Goal: Navigation & Orientation: Understand site structure

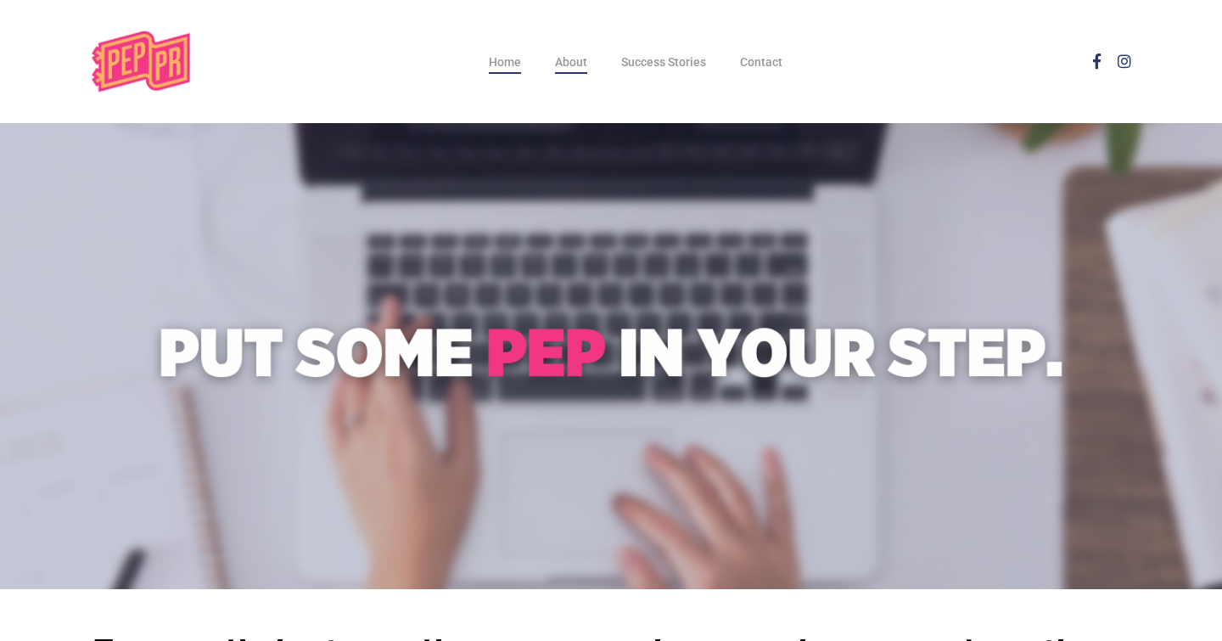
click at [587, 66] on span "About" at bounding box center [571, 62] width 32 height 14
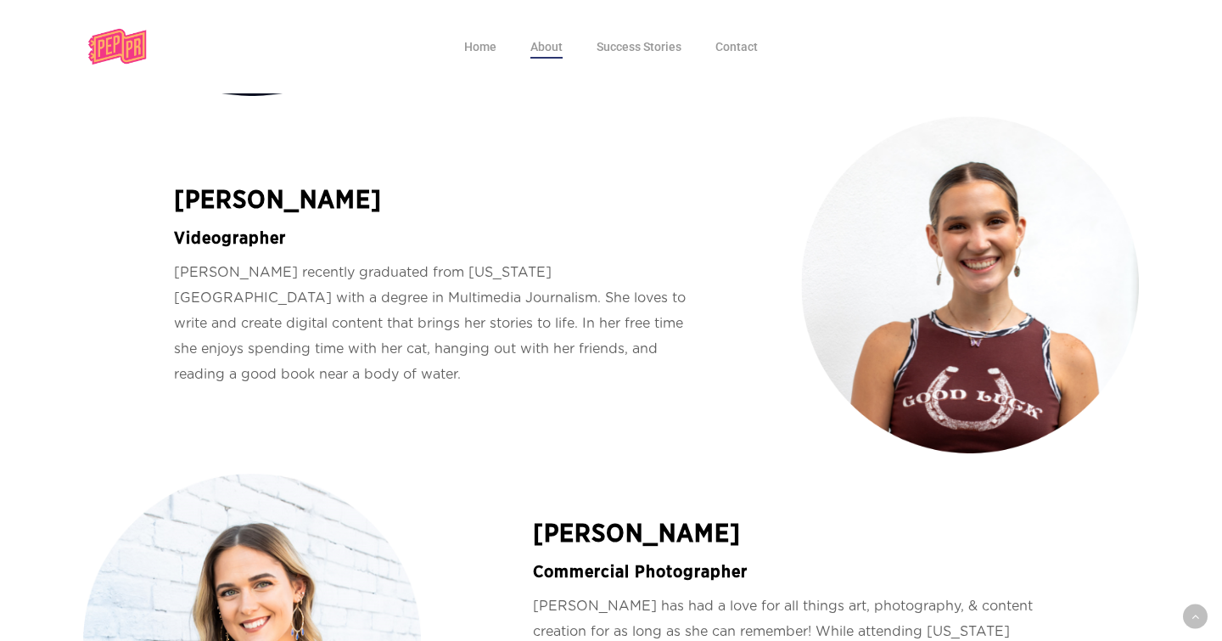
scroll to position [2838, 0]
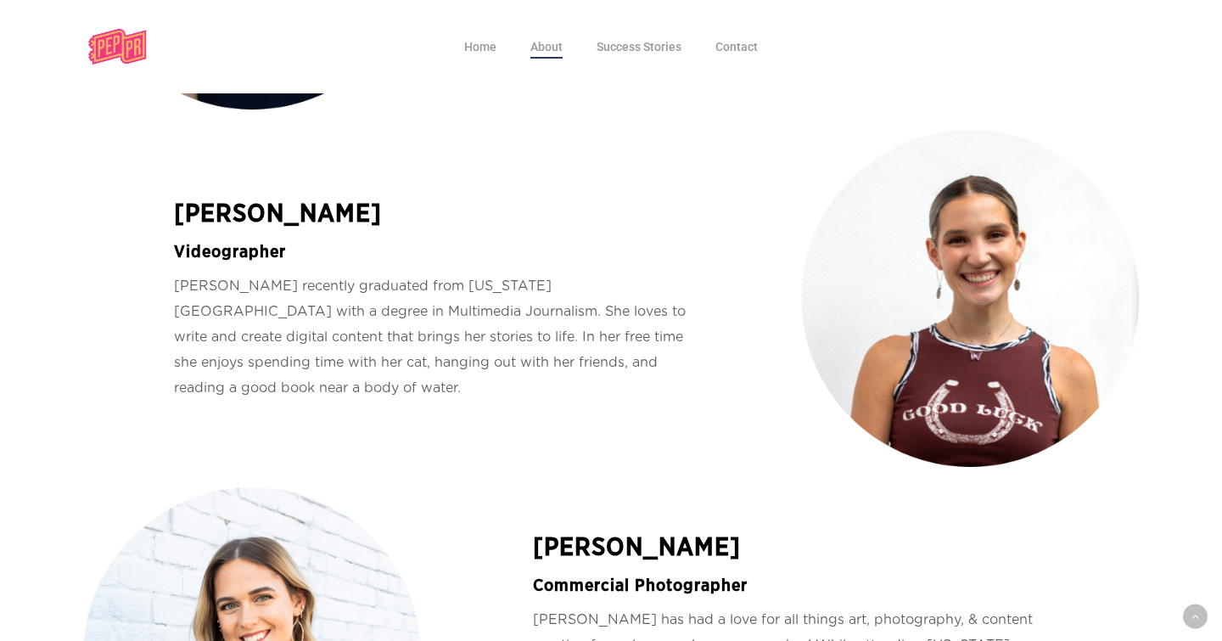
click at [468, 337] on p "Katie recently graduated from Georgia Southern University with a degree in Mult…" at bounding box center [431, 336] width 697 height 127
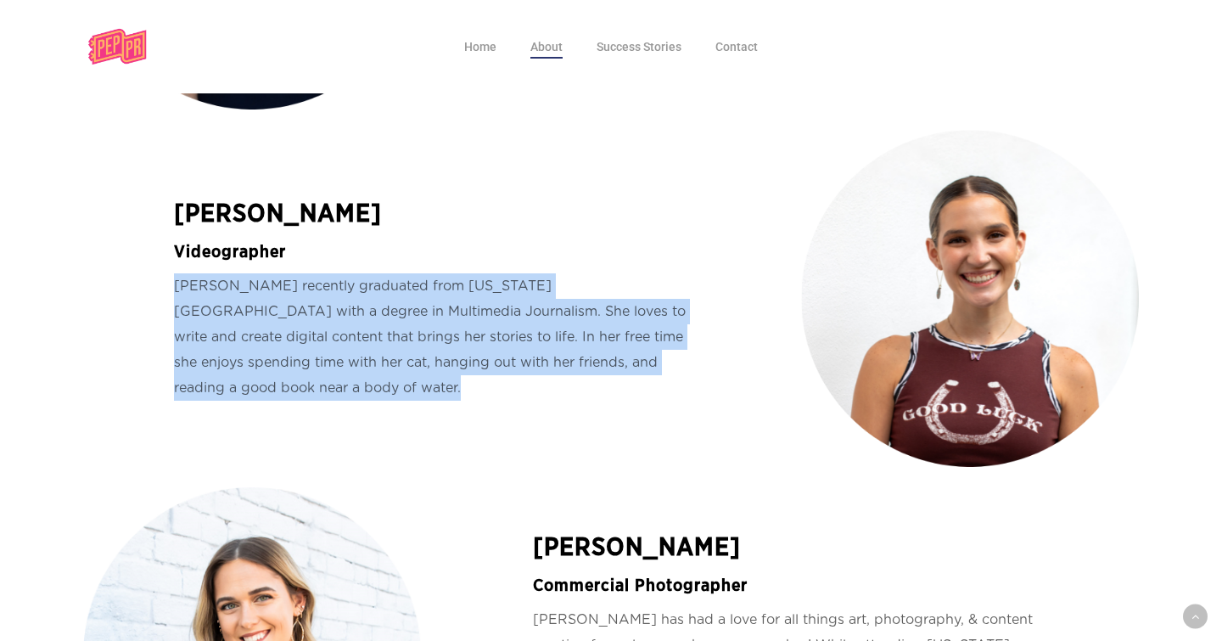
click at [468, 337] on p "Katie recently graduated from Georgia Southern University with a degree in Mult…" at bounding box center [431, 336] width 697 height 127
click at [468, 343] on p "Katie recently graduated from Georgia Southern University with a degree in Mult…" at bounding box center [431, 336] width 697 height 127
click at [468, 344] on p "Katie recently graduated from Georgia Southern University with a degree in Mult…" at bounding box center [431, 336] width 697 height 127
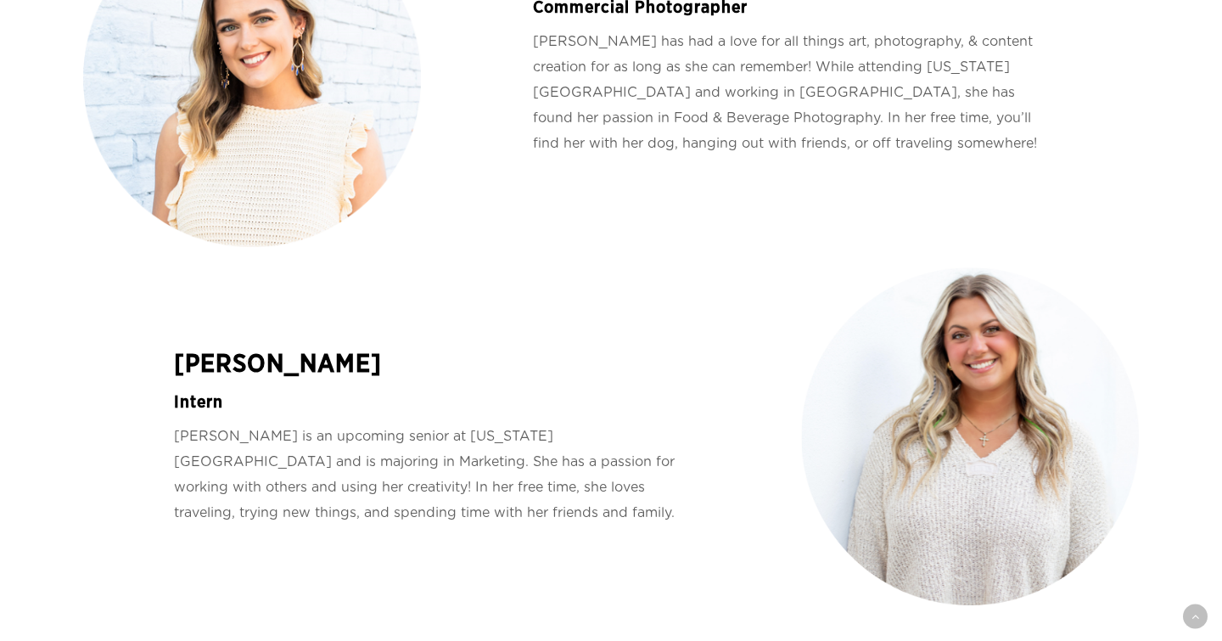
scroll to position [3446, 0]
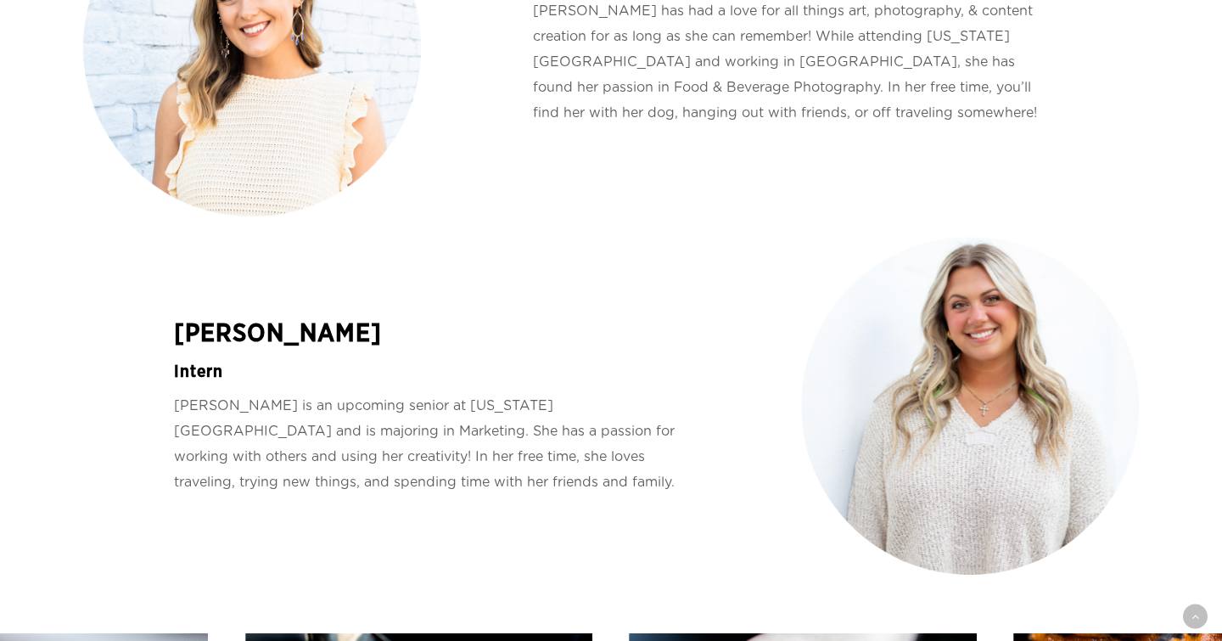
click at [471, 435] on p "Chloe is an upcoming senior at Georgia Southern and is majoring in Marketing. S…" at bounding box center [431, 444] width 697 height 102
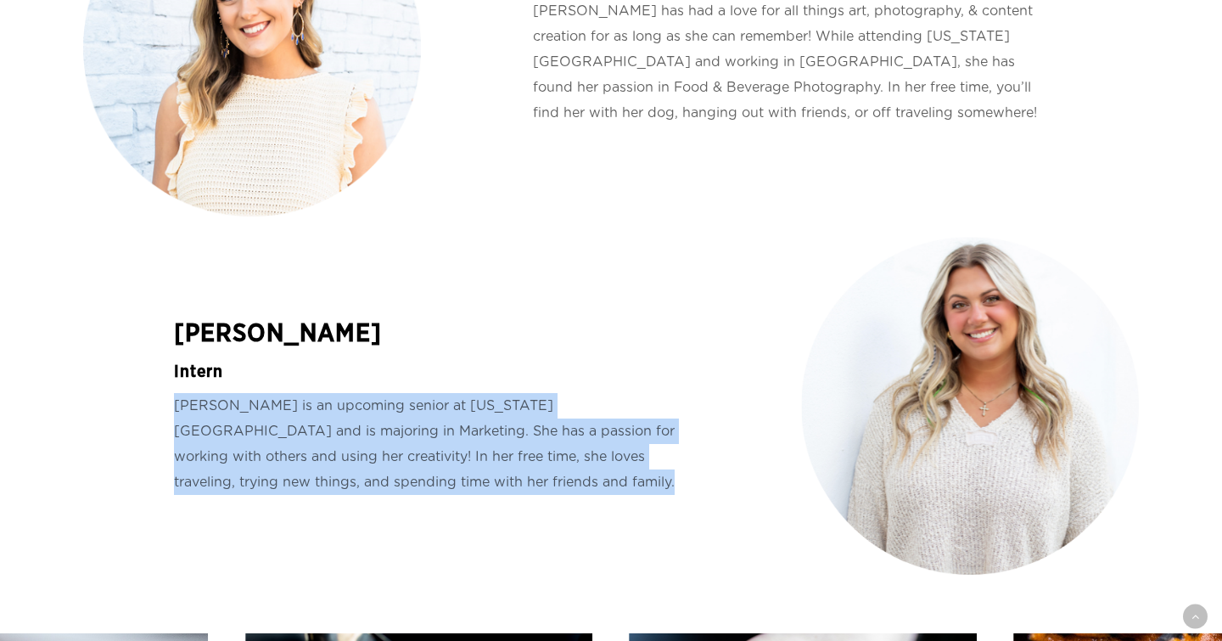
click at [471, 435] on p "Chloe is an upcoming senior at Georgia Southern and is majoring in Marketing. S…" at bounding box center [431, 444] width 697 height 102
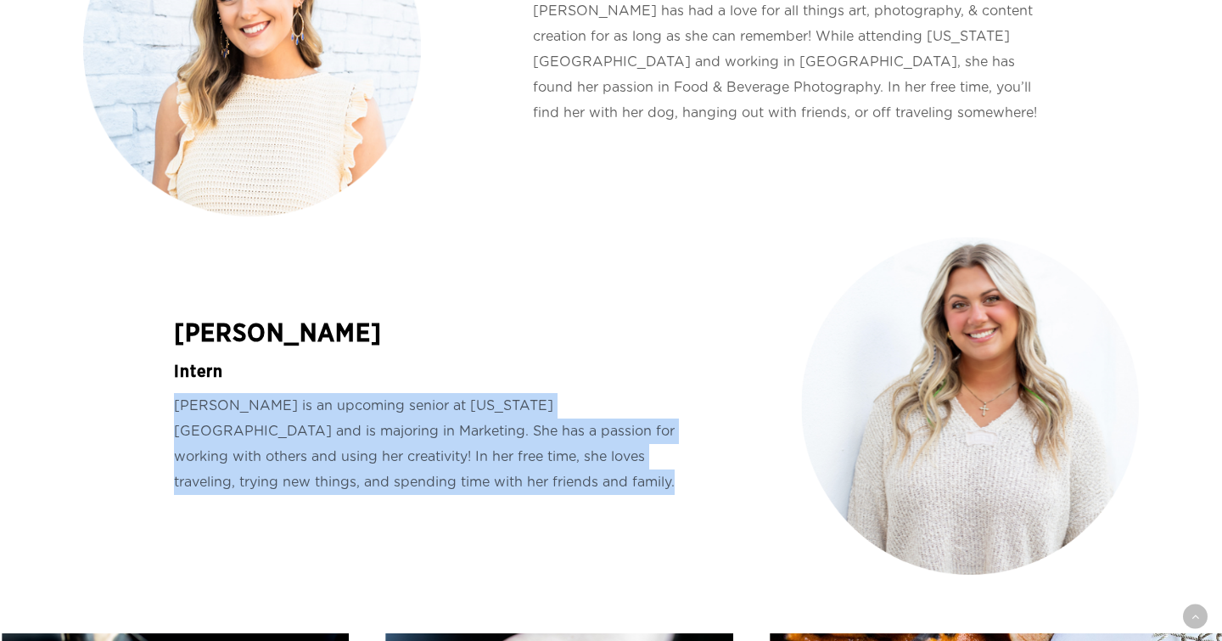
click at [471, 435] on p "Chloe is an upcoming senior at Georgia Southern and is majoring in Marketing. S…" at bounding box center [431, 444] width 697 height 102
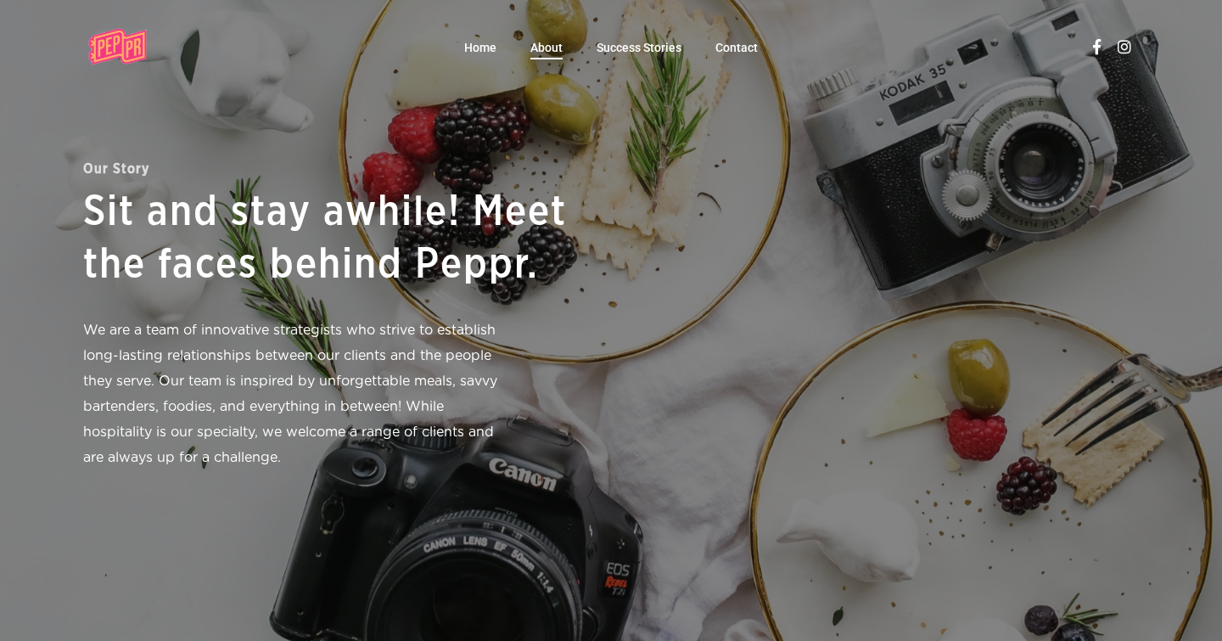
scroll to position [0, 0]
click at [650, 53] on span "Success Stories" at bounding box center [639, 48] width 85 height 14
